Goal: Information Seeking & Learning: Learn about a topic

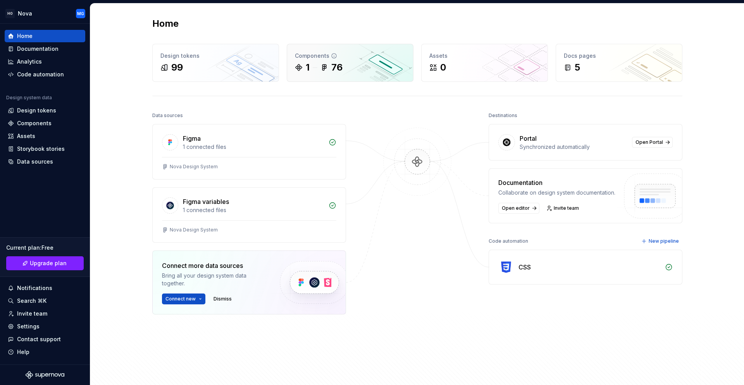
click at [325, 65] on icon at bounding box center [325, 68] width 8 height 8
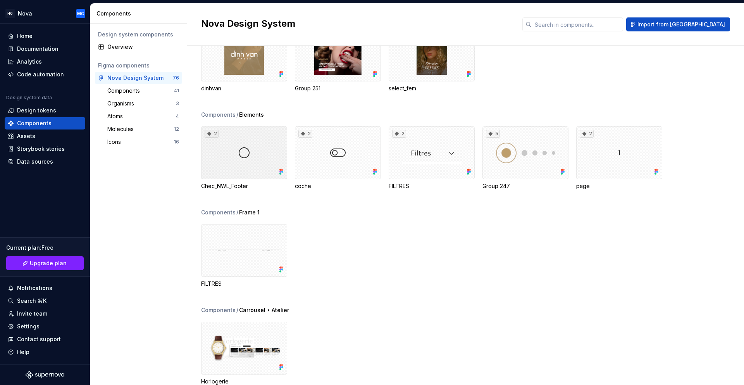
scroll to position [543, 0]
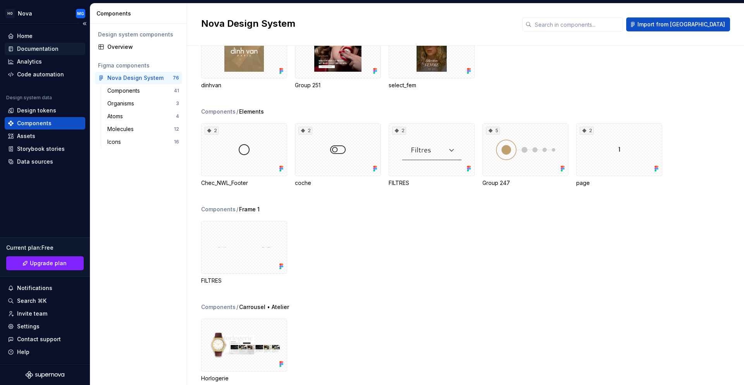
click at [33, 53] on div "Documentation" at bounding box center [45, 49] width 81 height 12
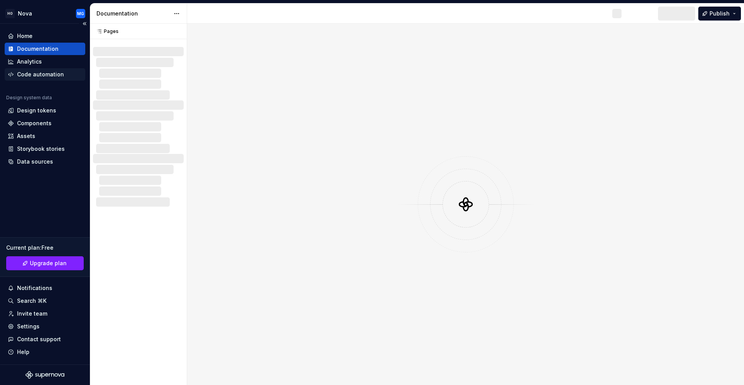
click at [37, 77] on div "Code automation" at bounding box center [40, 75] width 47 height 8
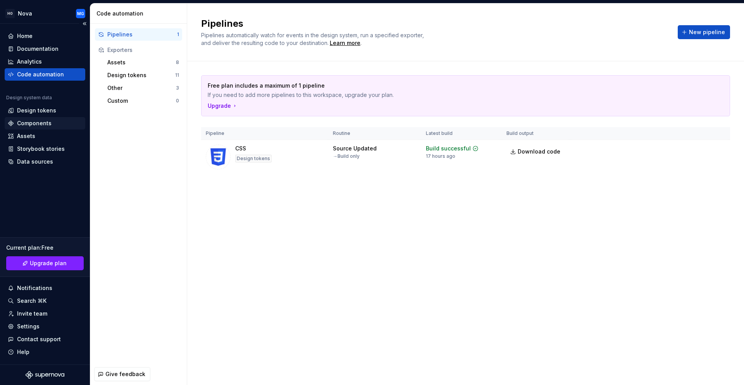
click at [42, 122] on div "Components" at bounding box center [34, 123] width 34 height 8
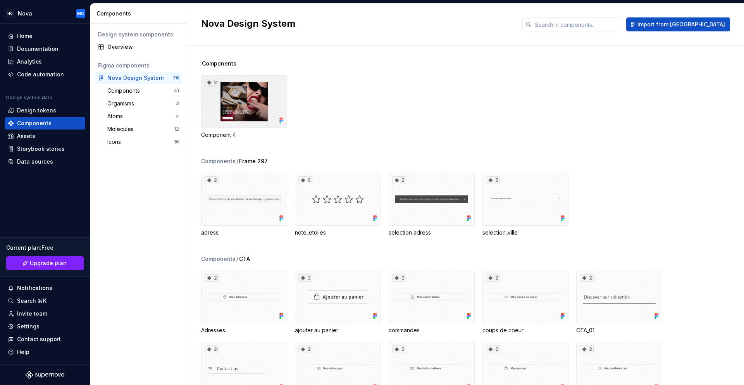
drag, startPoint x: 244, startPoint y: 100, endPoint x: 345, endPoint y: 81, distance: 102.2
click at [345, 82] on div "2 Component 4" at bounding box center [472, 107] width 543 height 64
click at [166, 90] on div "Components" at bounding box center [140, 91] width 67 height 8
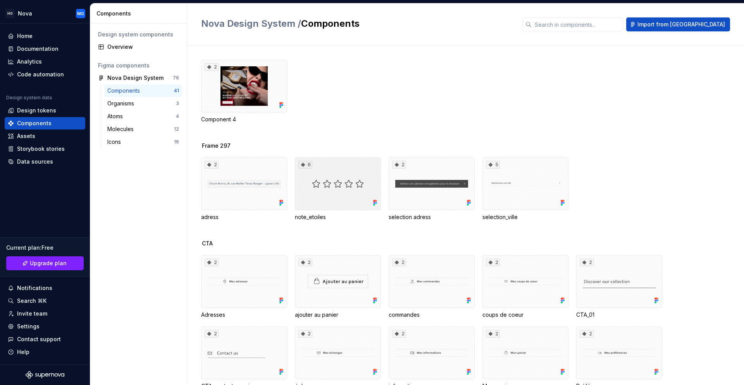
click at [300, 164] on icon at bounding box center [303, 165] width 6 height 6
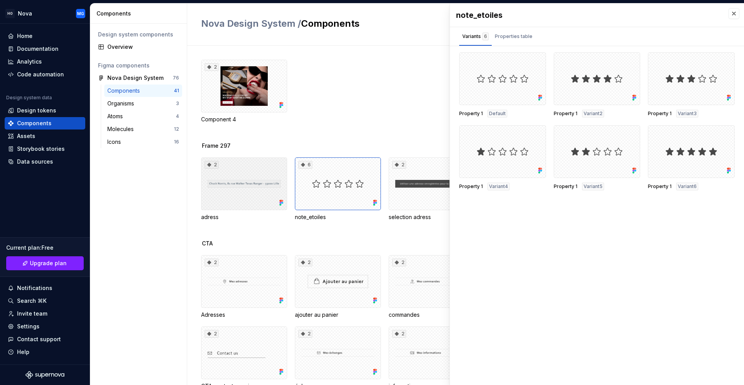
click at [282, 182] on div "2" at bounding box center [244, 183] width 86 height 53
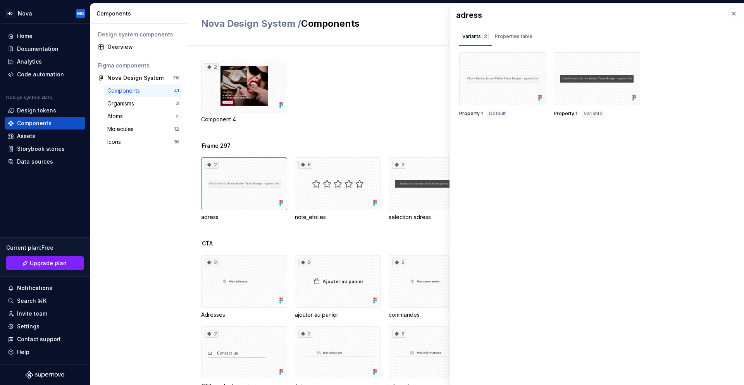
click at [294, 132] on div "2 Component 4" at bounding box center [472, 101] width 543 height 82
click at [733, 16] on button "button" at bounding box center [734, 13] width 11 height 11
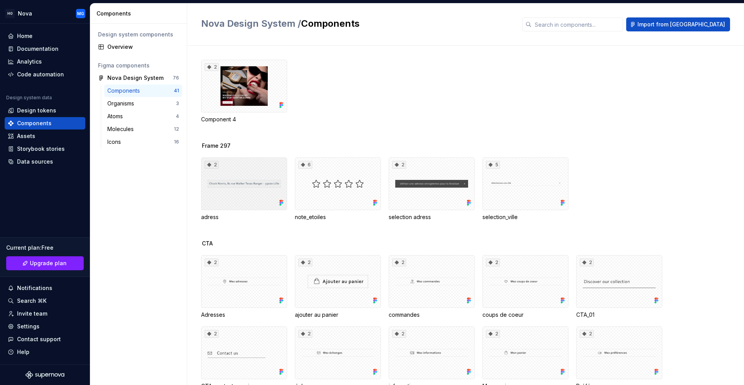
drag, startPoint x: 243, startPoint y: 190, endPoint x: 224, endPoint y: 228, distance: 42.3
click at [227, 230] on div "Frame 297 2 adress 6 note_etoiles 2 selection adress 5 selection_ville" at bounding box center [472, 191] width 543 height 98
click at [127, 102] on div "Organisms" at bounding box center [122, 104] width 30 height 8
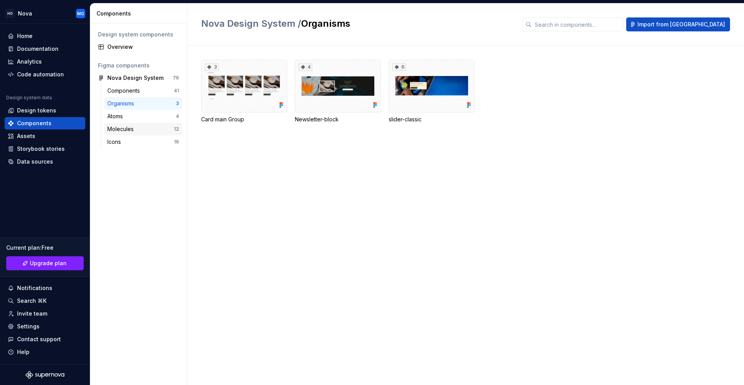
click at [126, 123] on div "Molecules 12" at bounding box center [143, 129] width 78 height 12
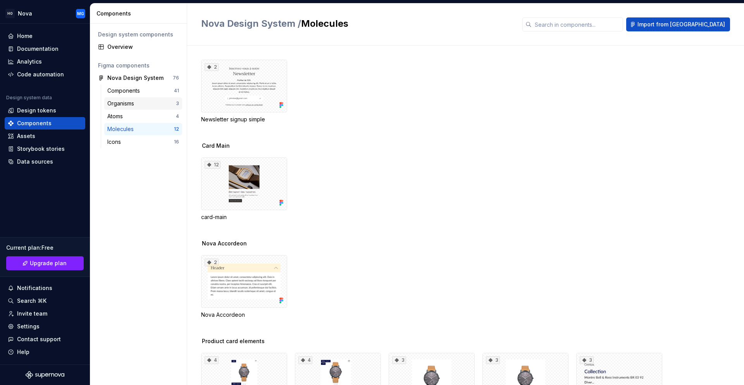
click at [128, 106] on div "Organisms" at bounding box center [122, 104] width 30 height 8
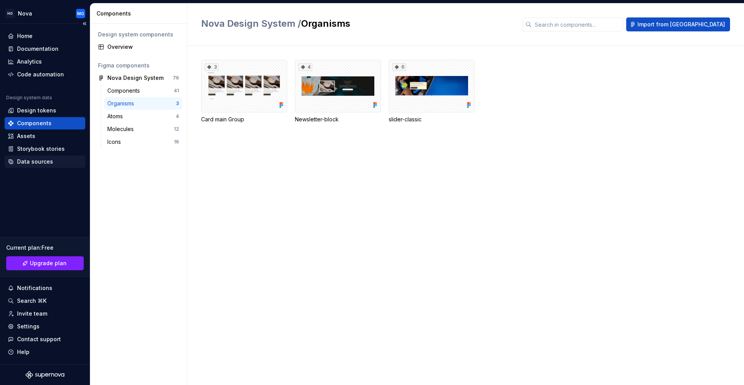
click at [25, 162] on div "Data sources" at bounding box center [35, 162] width 36 height 8
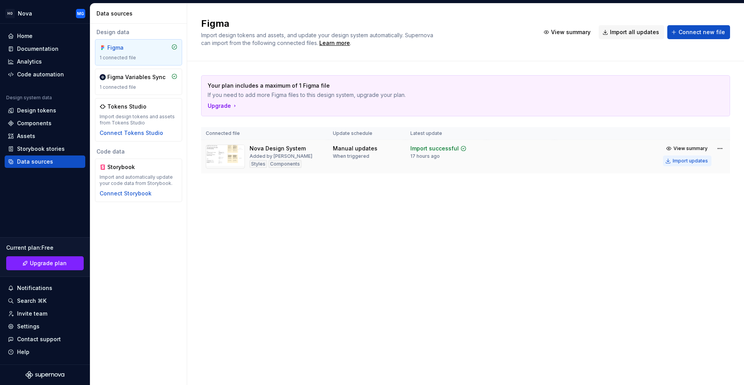
click at [699, 160] on div "Import updates" at bounding box center [690, 161] width 35 height 6
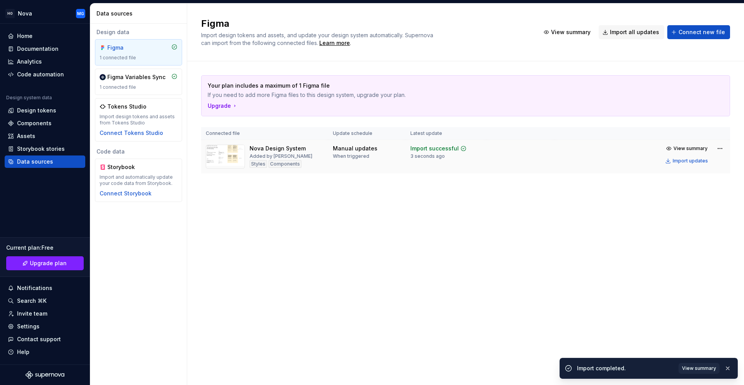
click at [403, 206] on div "Figma Import design tokens and assets, and update your design system automatica…" at bounding box center [465, 193] width 557 height 381
click at [32, 128] on div "Components" at bounding box center [45, 123] width 81 height 12
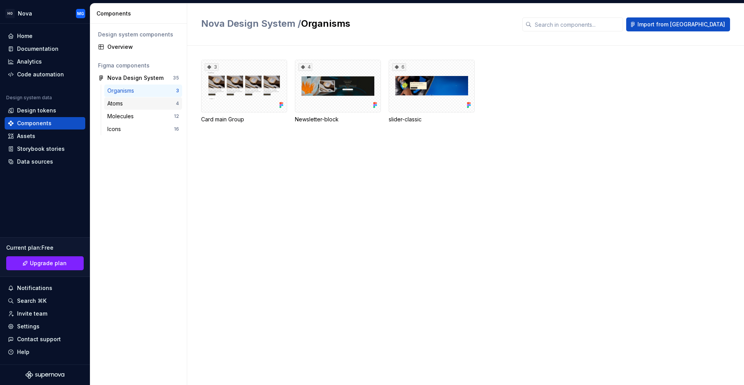
click at [156, 100] on div "Atoms" at bounding box center [141, 104] width 69 height 8
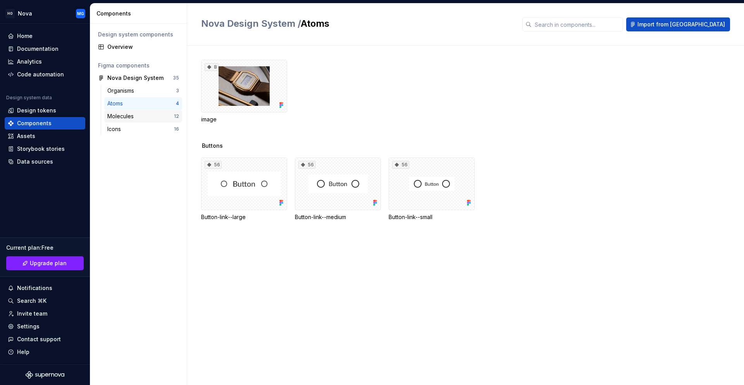
click at [157, 112] on div "Molecules 12" at bounding box center [143, 116] width 78 height 12
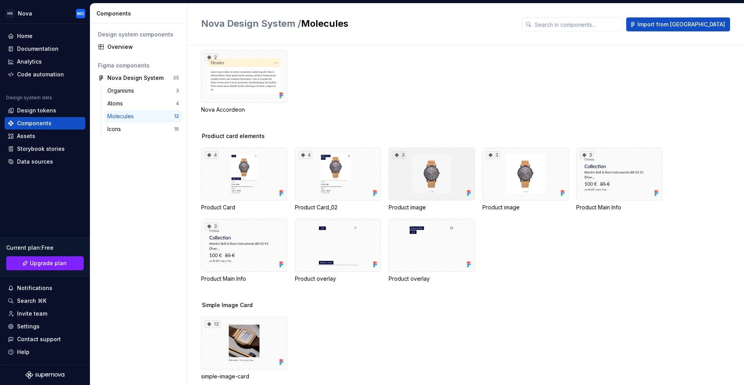
scroll to position [205, 0]
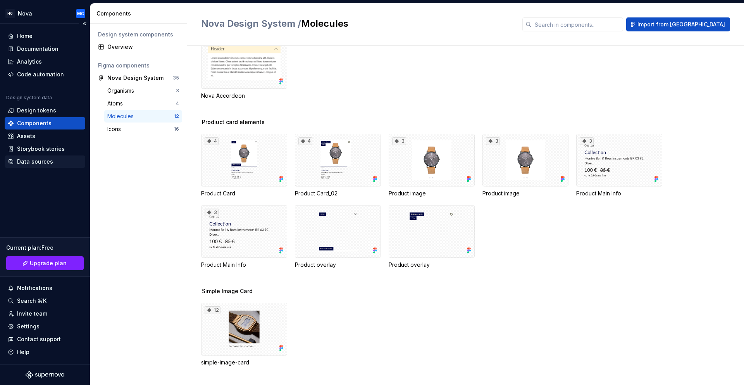
click at [37, 163] on div "Data sources" at bounding box center [35, 162] width 36 height 8
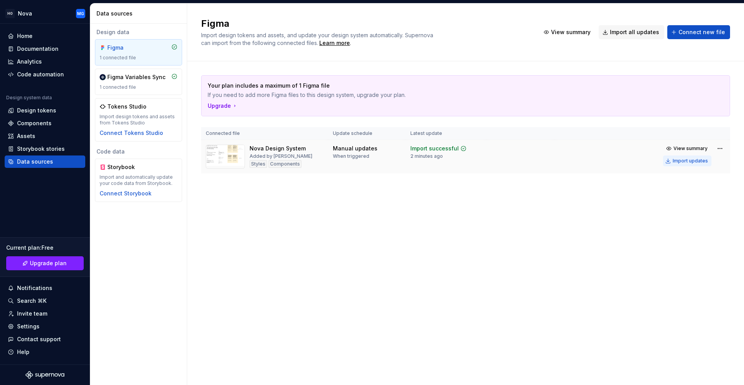
click at [693, 160] on div "Import updates" at bounding box center [690, 161] width 35 height 6
click at [34, 111] on div "Design tokens" at bounding box center [36, 111] width 39 height 8
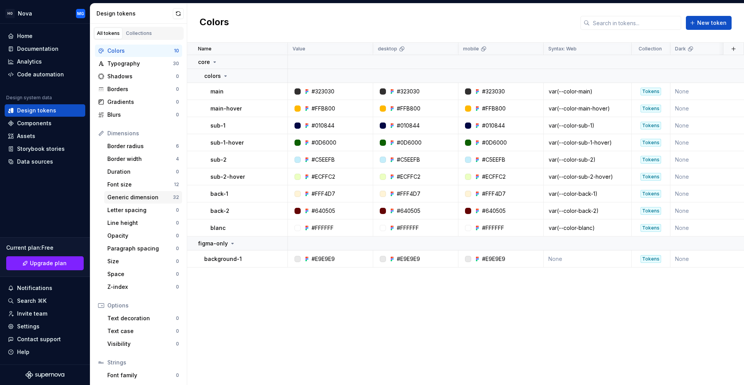
click at [139, 198] on div "Generic dimension" at bounding box center [139, 197] width 65 height 8
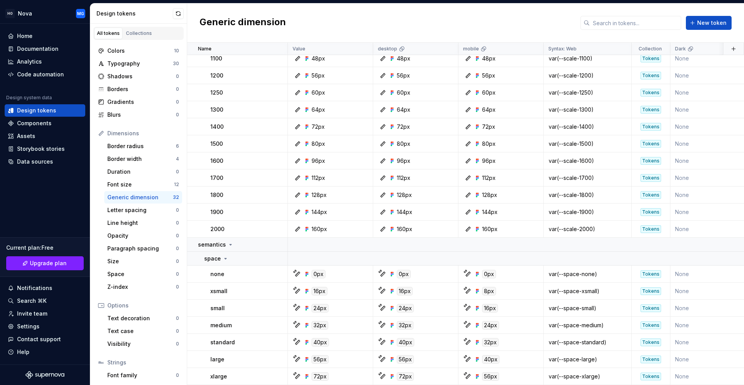
scroll to position [276, 0]
click at [134, 162] on div "Border width" at bounding box center [141, 159] width 69 height 8
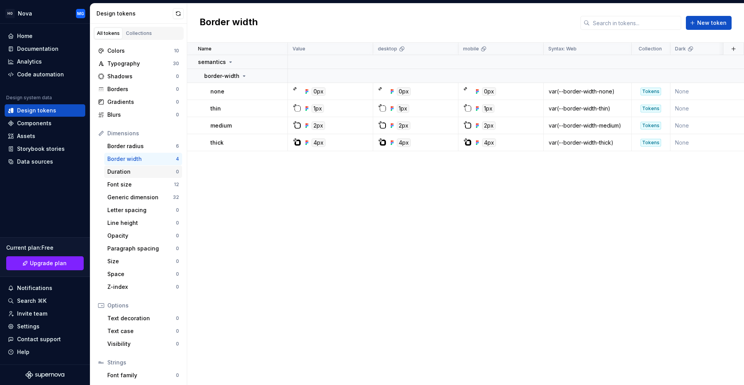
click at [130, 176] on div "Duration 0" at bounding box center [143, 171] width 78 height 12
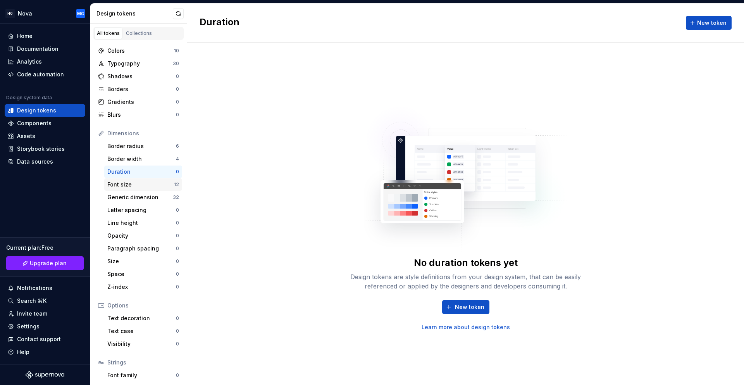
click at [129, 186] on div "Font size" at bounding box center [140, 185] width 67 height 8
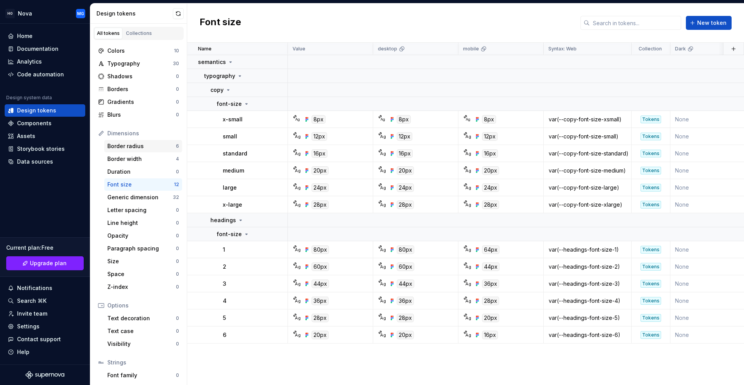
click at [131, 144] on div "Border radius" at bounding box center [141, 146] width 69 height 8
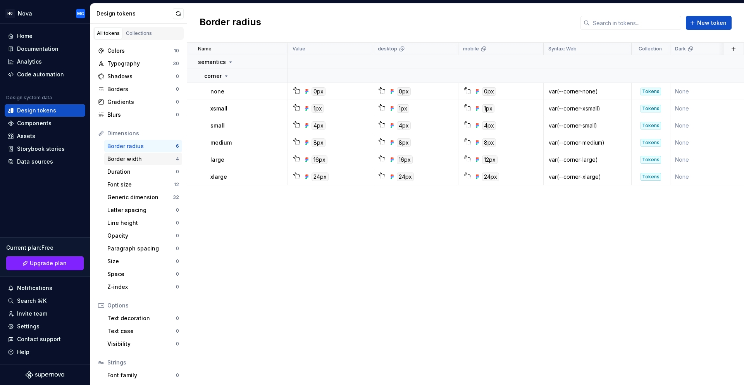
click at [138, 159] on div "Border width" at bounding box center [141, 159] width 69 height 8
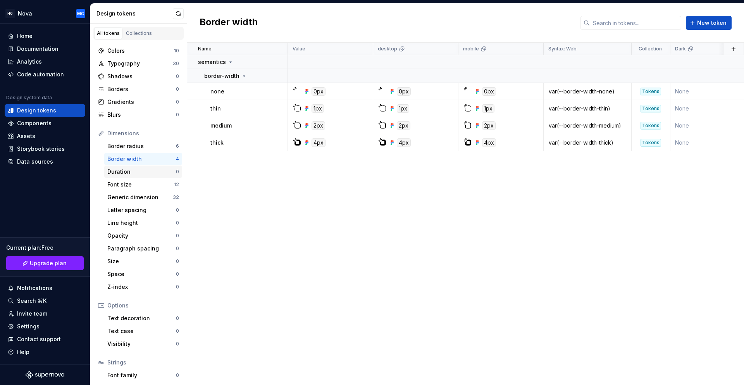
click at [138, 174] on div "Duration" at bounding box center [141, 172] width 69 height 8
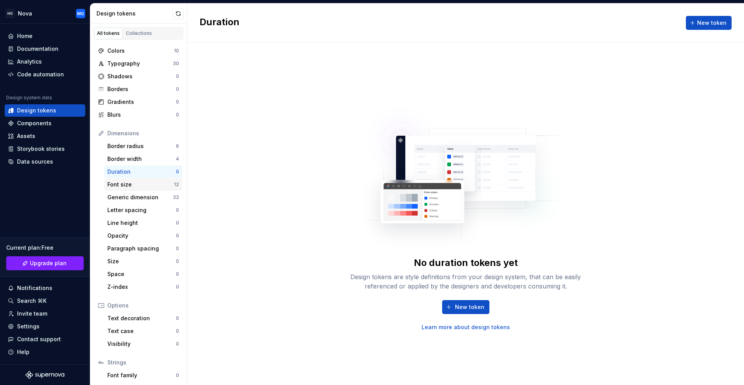
click at [136, 185] on div "Font size" at bounding box center [140, 185] width 67 height 8
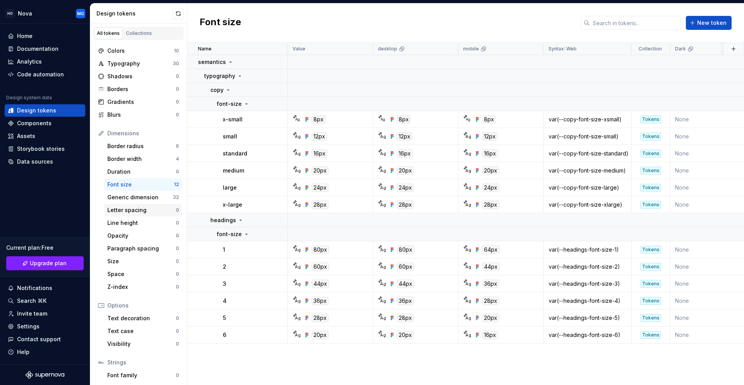
click at [134, 212] on div "Letter spacing" at bounding box center [141, 210] width 69 height 8
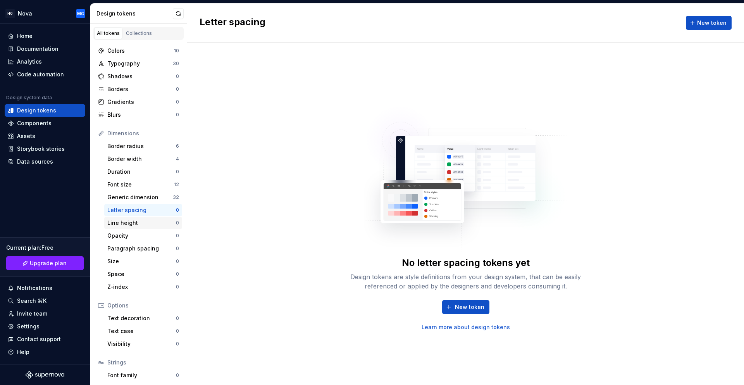
click at [134, 224] on div "Line height" at bounding box center [141, 223] width 69 height 8
click at [131, 237] on div "Opacity" at bounding box center [141, 236] width 69 height 8
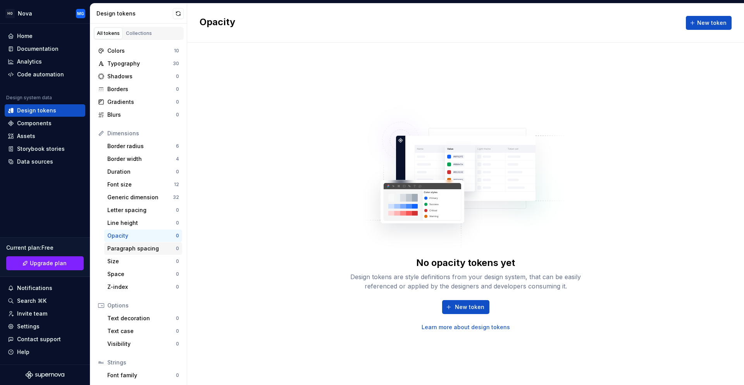
click at [131, 250] on div "Paragraph spacing" at bounding box center [141, 249] width 69 height 8
click at [132, 264] on div "Size" at bounding box center [141, 261] width 69 height 8
click at [132, 273] on div "Space" at bounding box center [141, 274] width 69 height 8
click at [139, 263] on div "Size" at bounding box center [141, 261] width 69 height 8
click at [138, 271] on div "Space" at bounding box center [141, 274] width 69 height 8
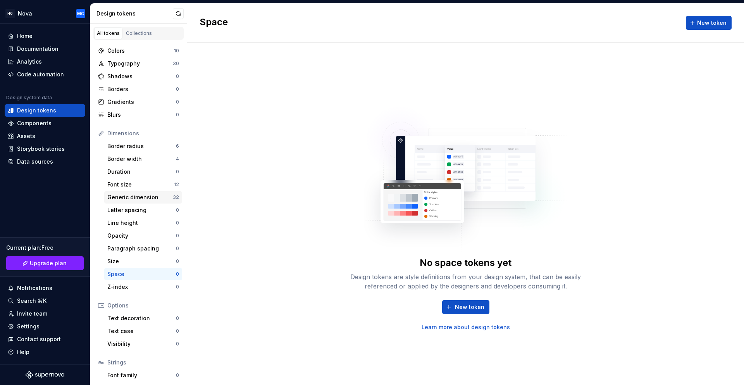
click at [133, 197] on div "Generic dimension" at bounding box center [139, 197] width 65 height 8
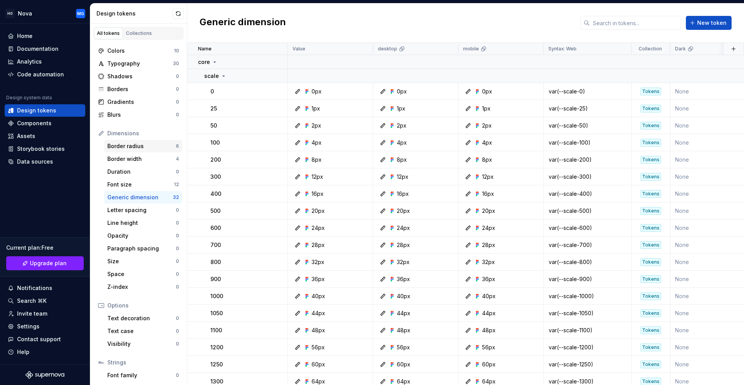
click at [124, 144] on div "Border radius" at bounding box center [141, 146] width 69 height 8
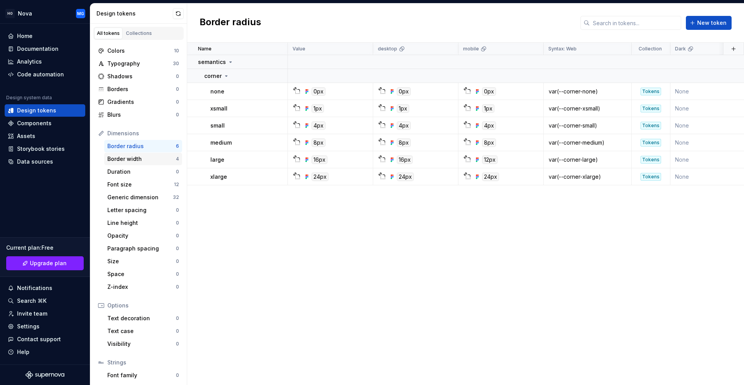
click at [119, 156] on div "Border width" at bounding box center [141, 159] width 69 height 8
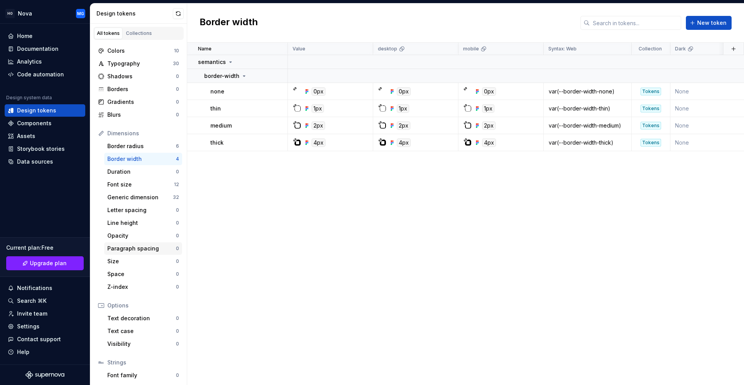
click at [133, 247] on div "Paragraph spacing" at bounding box center [141, 249] width 69 height 8
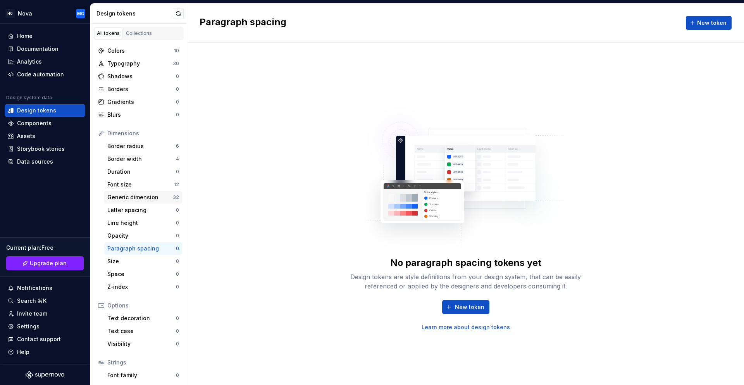
click at [135, 194] on div "Generic dimension" at bounding box center [139, 197] width 65 height 8
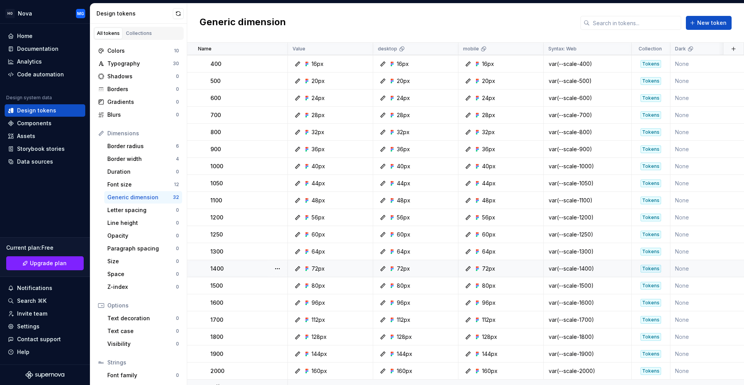
scroll to position [276, 0]
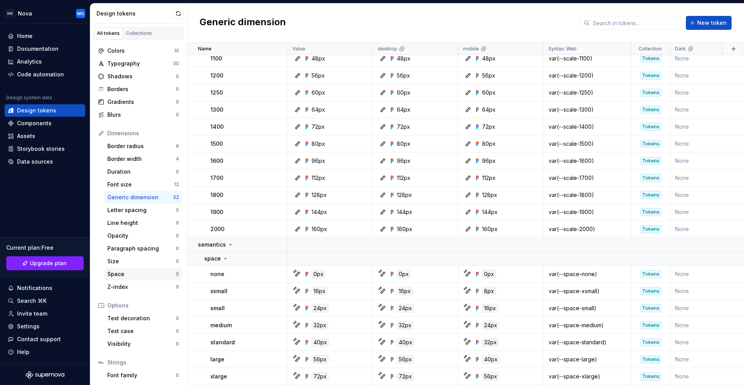
click at [135, 271] on div "Space" at bounding box center [141, 274] width 69 height 8
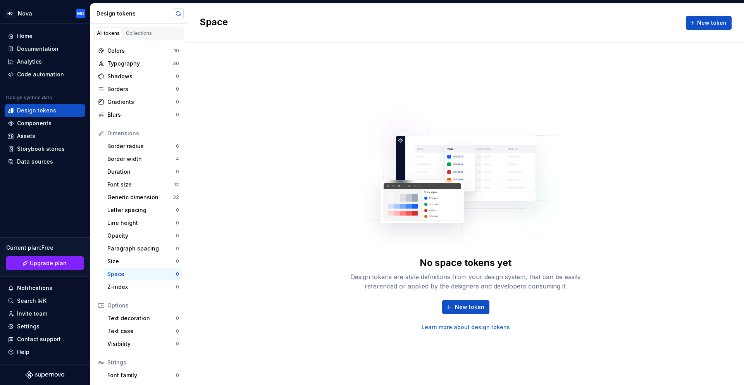
click at [179, 12] on button "button" at bounding box center [178, 13] width 11 height 11
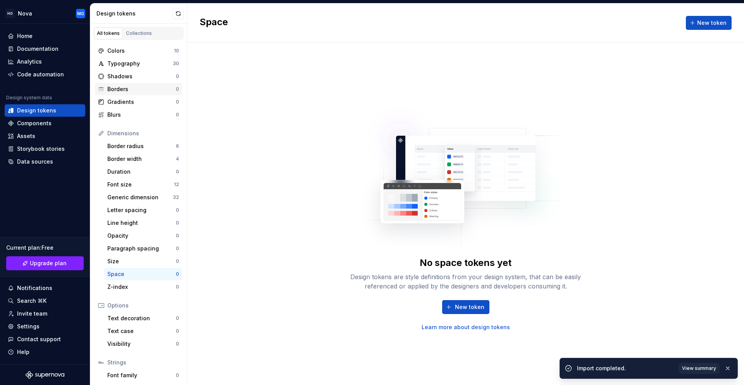
click at [146, 90] on div "Borders" at bounding box center [141, 89] width 69 height 8
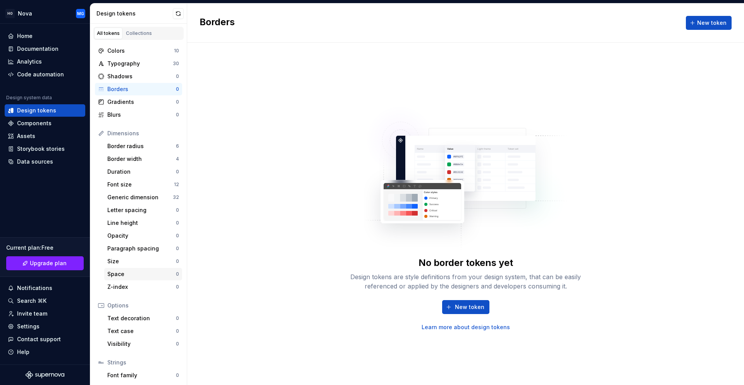
click at [148, 274] on div "Space" at bounding box center [141, 274] width 69 height 8
click at [142, 197] on div "Generic dimension" at bounding box center [139, 197] width 65 height 8
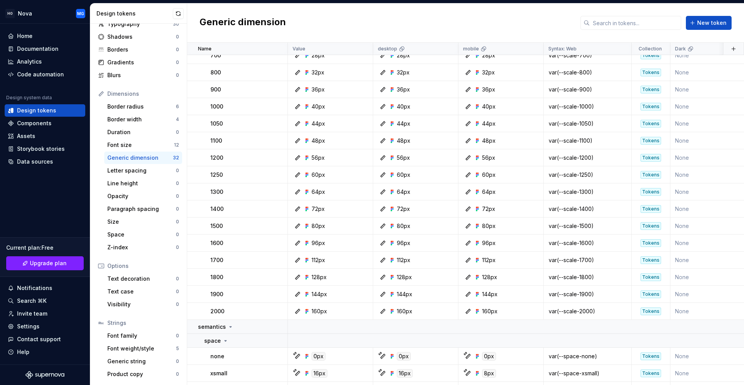
scroll to position [276, 0]
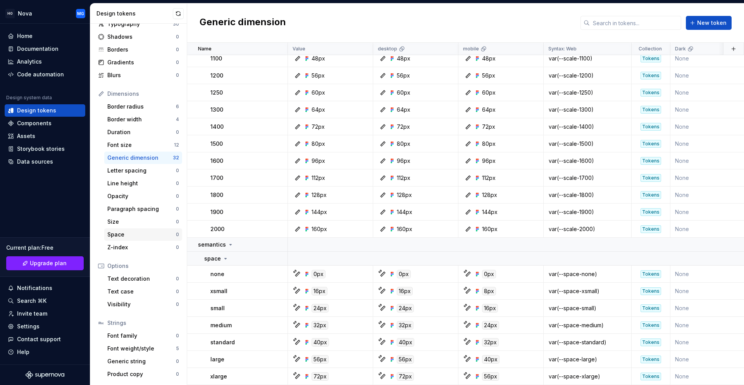
click at [121, 235] on div "Space" at bounding box center [141, 235] width 69 height 8
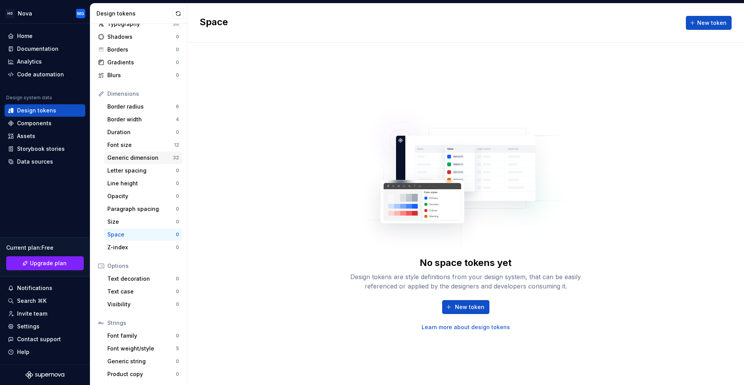
click at [131, 157] on div "Generic dimension" at bounding box center [139, 158] width 65 height 8
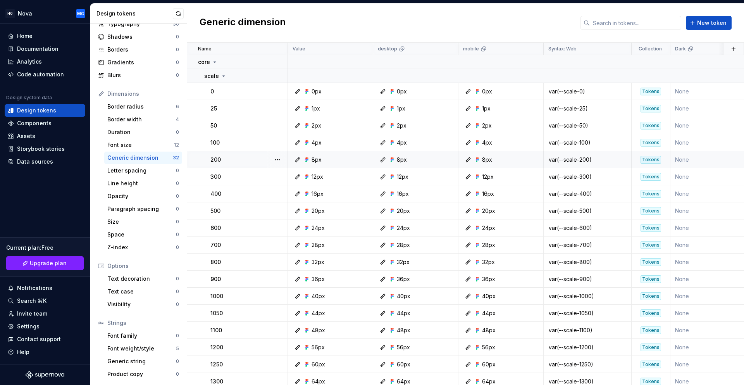
scroll to position [276, 0]
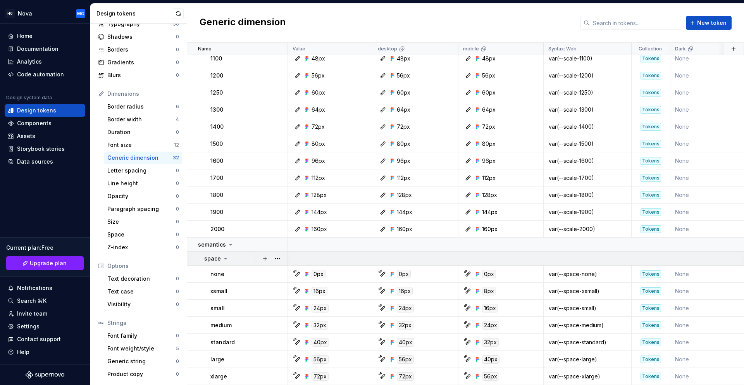
click at [223, 255] on icon at bounding box center [225, 258] width 6 height 6
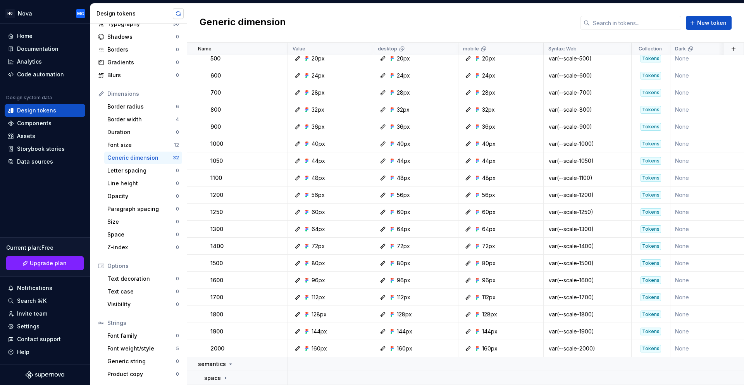
click at [179, 16] on button "button" at bounding box center [178, 13] width 11 height 11
click at [206, 374] on p "space" at bounding box center [212, 378] width 17 height 8
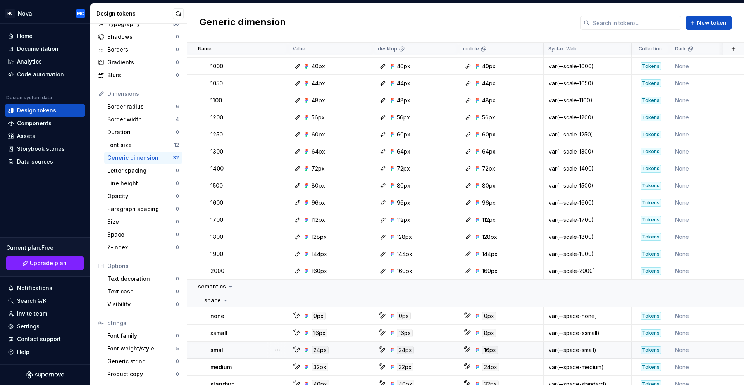
scroll to position [276, 0]
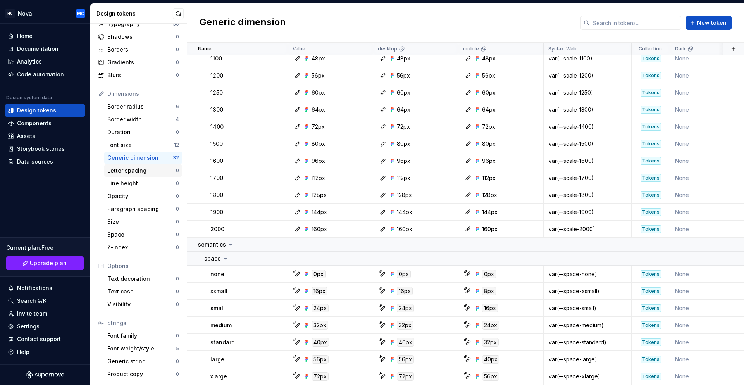
click at [134, 164] on div "Letter spacing 0" at bounding box center [143, 170] width 78 height 12
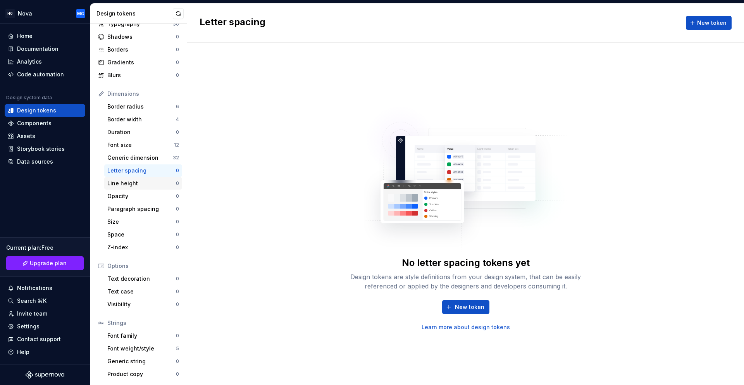
click at [132, 183] on div "Line height" at bounding box center [141, 183] width 69 height 8
click at [135, 200] on div "Opacity 0" at bounding box center [143, 196] width 78 height 12
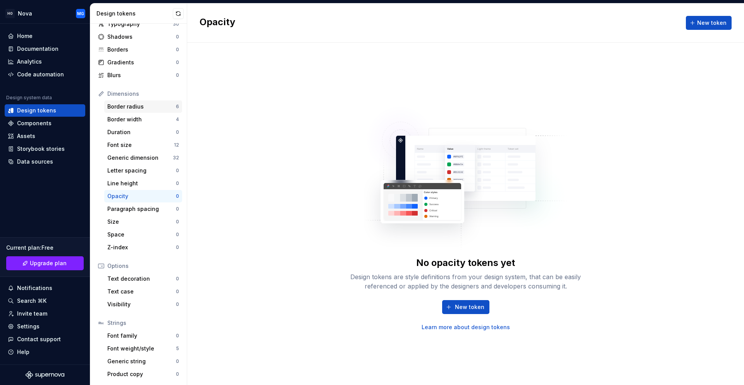
click at [126, 104] on div "Border radius" at bounding box center [141, 107] width 69 height 8
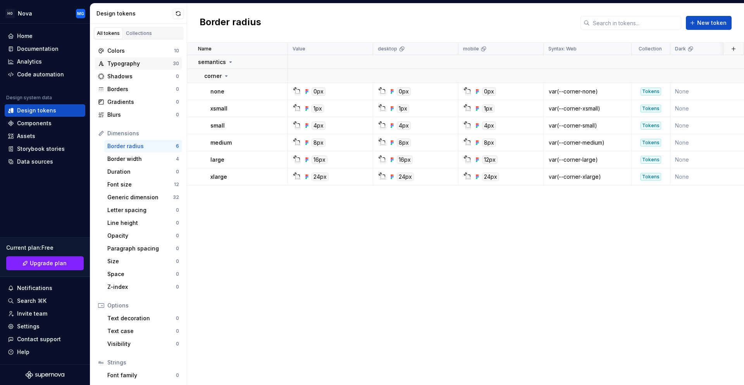
click at [138, 62] on div "Typography" at bounding box center [139, 64] width 65 height 8
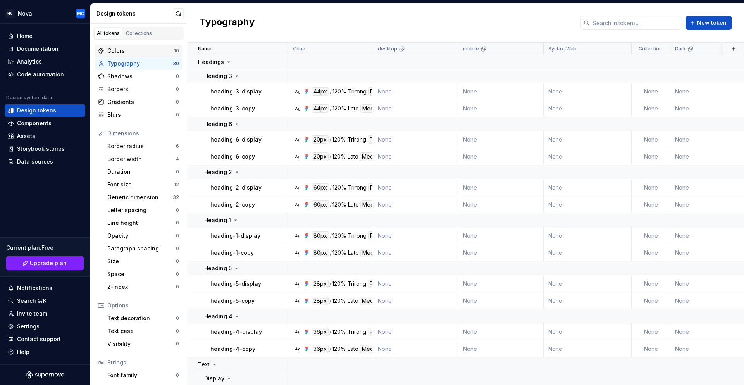
click at [141, 52] on div "Colors" at bounding box center [140, 51] width 67 height 8
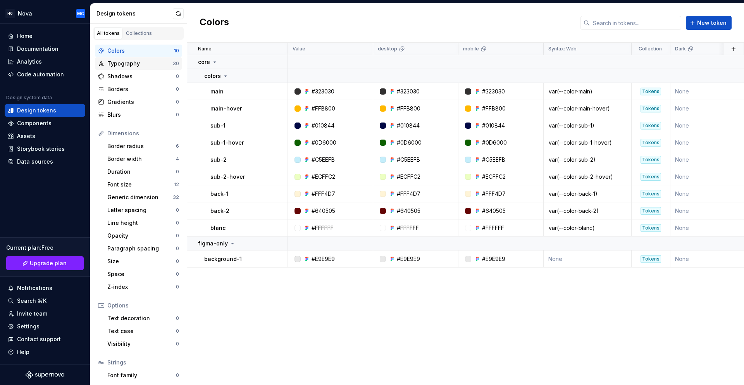
click at [137, 62] on div "Typography" at bounding box center [139, 64] width 65 height 8
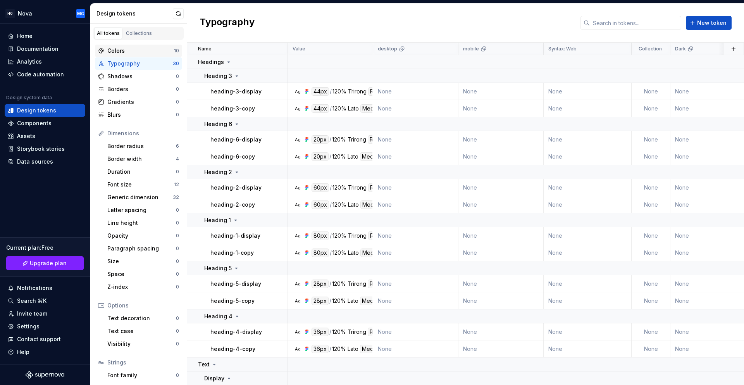
click at [140, 52] on div "Colors" at bounding box center [140, 51] width 67 height 8
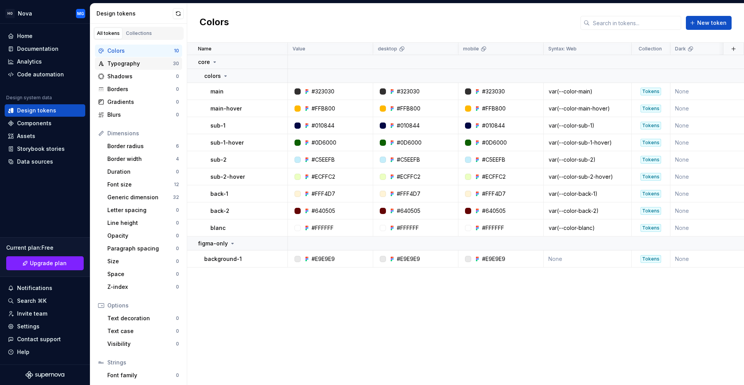
click at [138, 67] on div "Typography" at bounding box center [139, 64] width 65 height 8
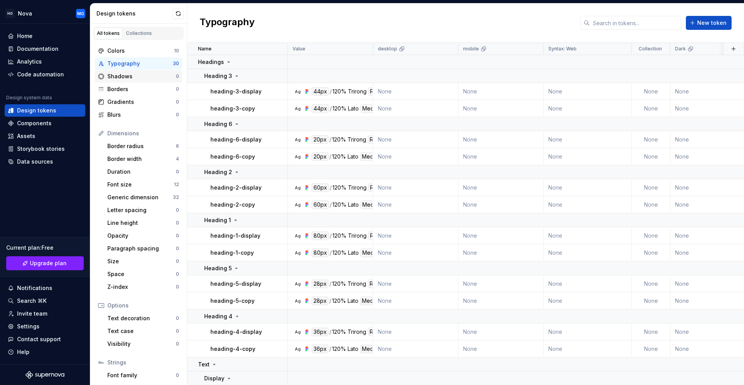
click at [129, 81] on div "Shadows 0" at bounding box center [138, 76] width 87 height 12
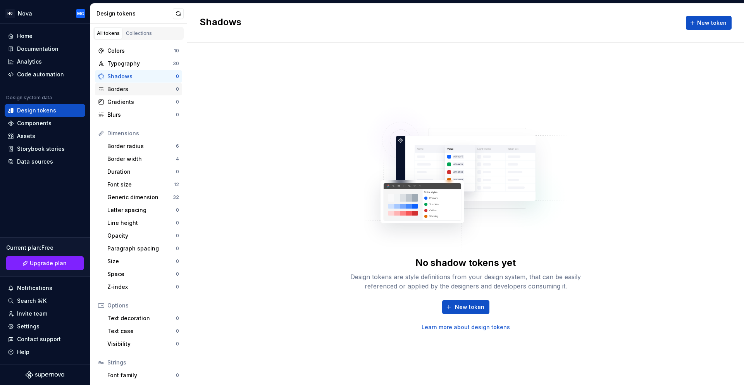
click at [125, 91] on div "Borders" at bounding box center [141, 89] width 69 height 8
click at [127, 105] on div "Gradients" at bounding box center [141, 102] width 69 height 8
click at [128, 114] on div "Blurs" at bounding box center [141, 115] width 69 height 8
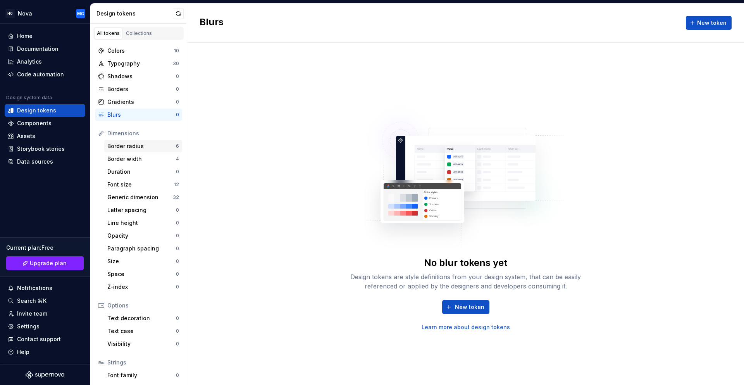
click at [129, 149] on div "Border radius" at bounding box center [141, 146] width 69 height 8
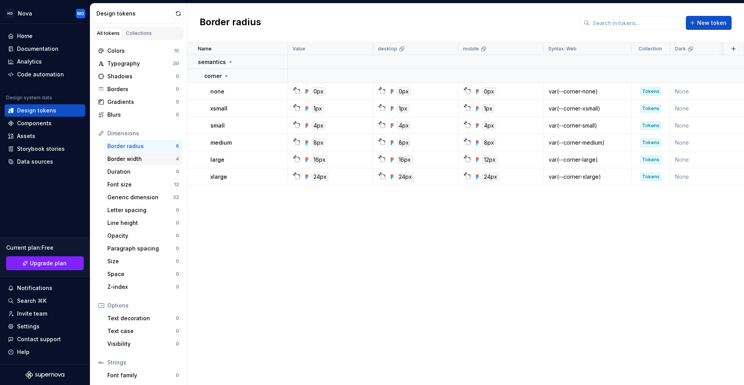
click at [131, 158] on div "Border width" at bounding box center [141, 159] width 69 height 8
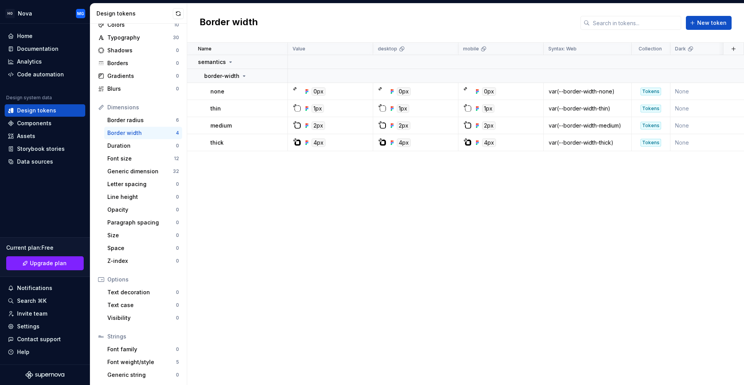
scroll to position [40, 0]
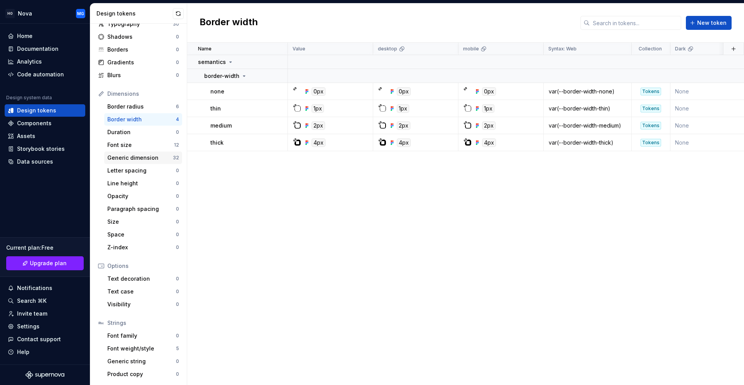
click at [136, 161] on div "Generic dimension" at bounding box center [139, 158] width 65 height 8
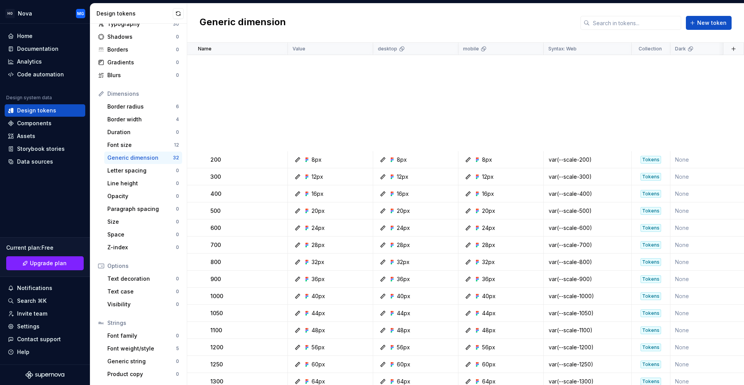
scroll to position [276, 0]
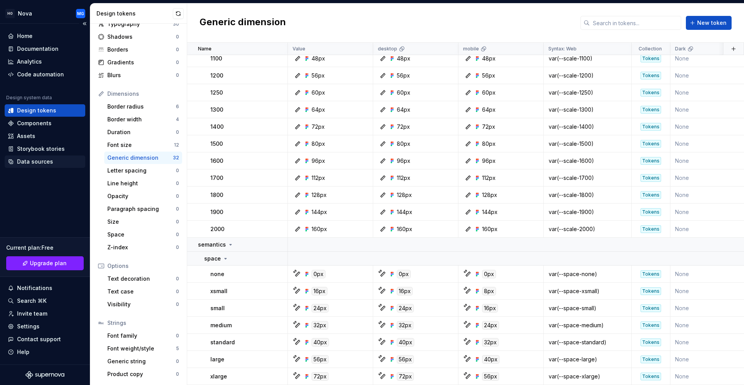
click at [44, 157] on div "Data sources" at bounding box center [45, 161] width 81 height 12
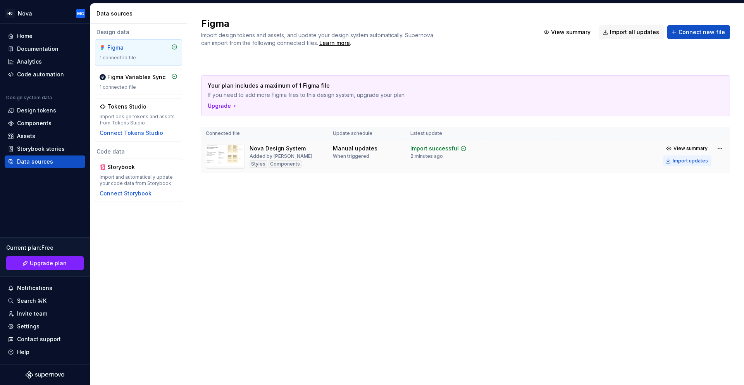
click at [703, 161] on div "Import updates" at bounding box center [690, 161] width 35 height 6
